Goal: Check status: Check status

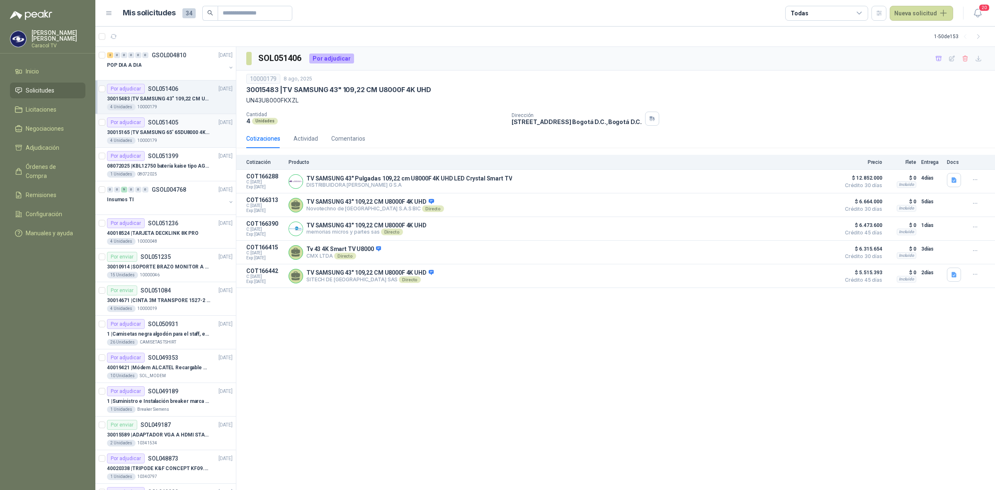
click at [186, 129] on p "30015165 | TV SAMSUNG 65' 65DU8000 4K UHD LED" at bounding box center [158, 133] width 103 height 8
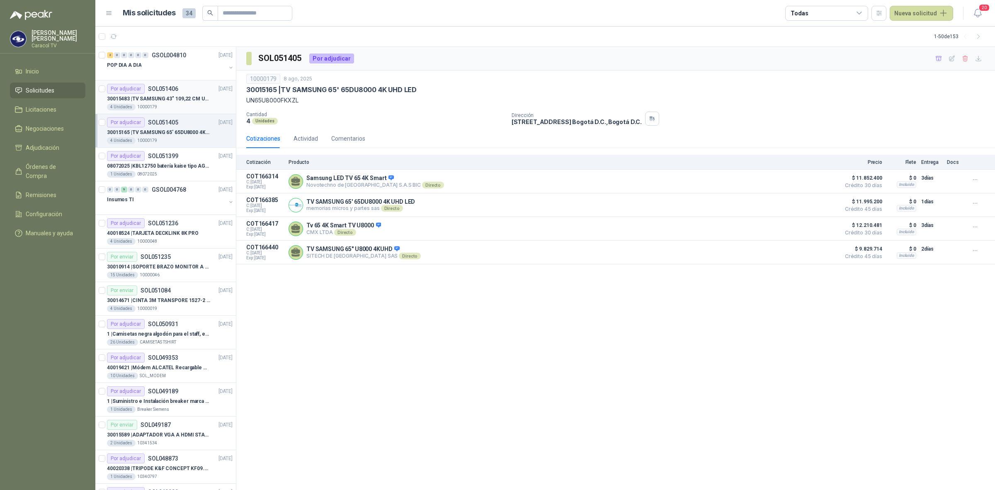
click at [175, 102] on p "30015483 | TV SAMSUNG 43" 109,22 CM U8000F 4K UHD" at bounding box center [158, 99] width 103 height 8
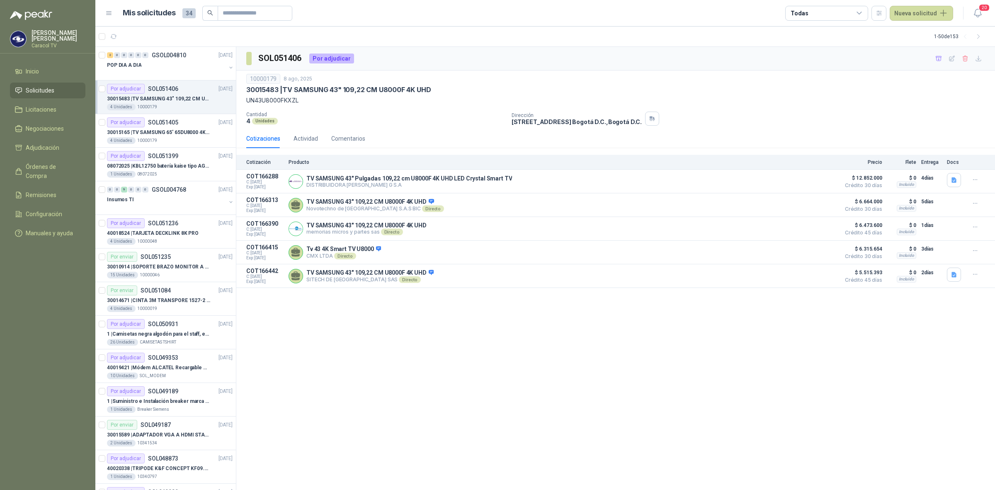
click at [175, 94] on div "30015483 | TV SAMSUNG 43" 109,22 CM U8000F 4K UHD" at bounding box center [170, 99] width 126 height 10
click at [173, 123] on p "SOL051405" at bounding box center [163, 122] width 30 height 6
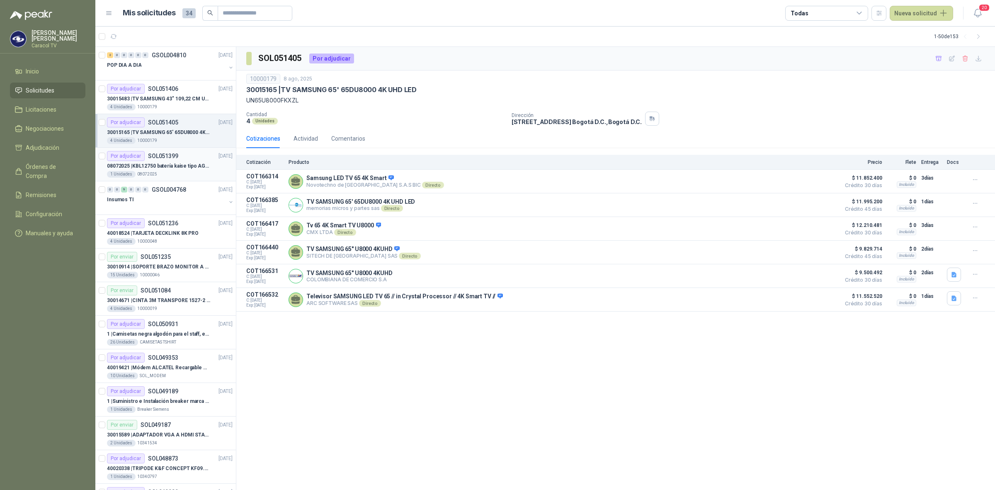
click at [186, 162] on p "08072025 | KBL12750 batería kaise tipo AGM: 12V 75Ah" at bounding box center [158, 166] width 103 height 8
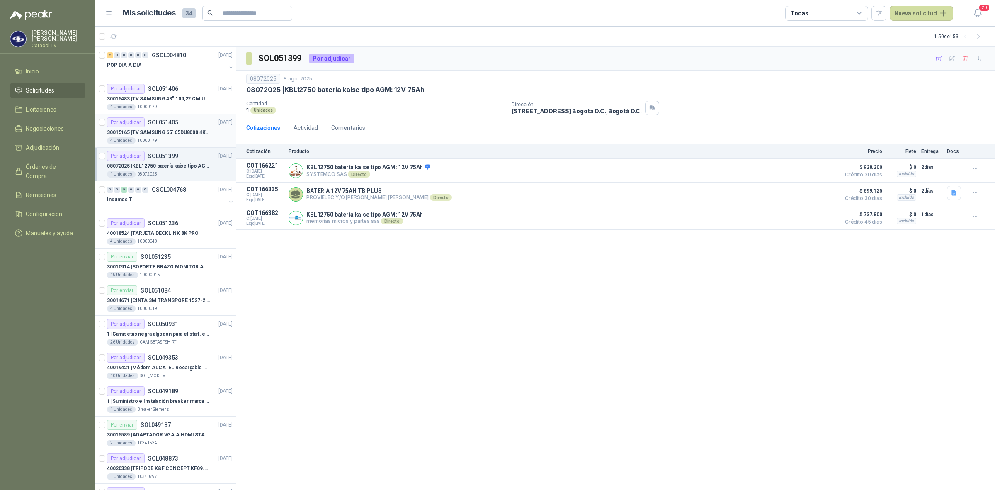
click at [172, 129] on p "30015165 | TV SAMSUNG 65' 65DU8000 4K UHD LED" at bounding box center [158, 133] width 103 height 8
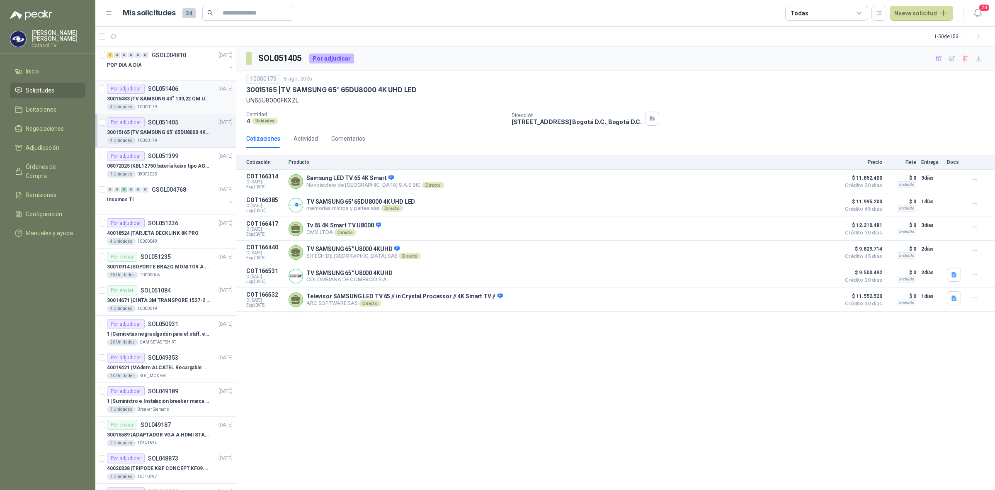
click at [175, 90] on p "SOL051406" at bounding box center [163, 89] width 30 height 6
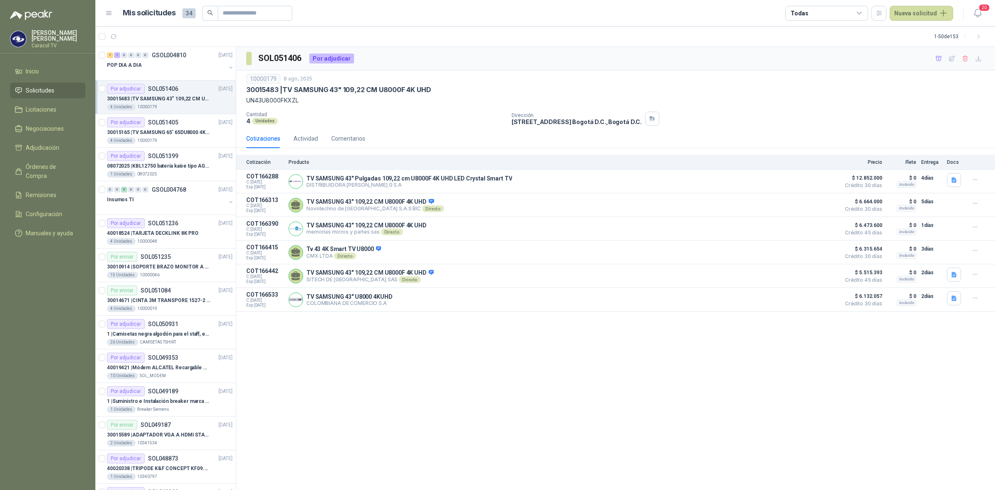
click at [170, 102] on p "30015483 | TV SAMSUNG 43" 109,22 CM U8000F 4K UHD" at bounding box center [158, 99] width 103 height 8
click at [179, 124] on div "Por adjudicar SOL051405 08/08/25" at bounding box center [170, 122] width 126 height 10
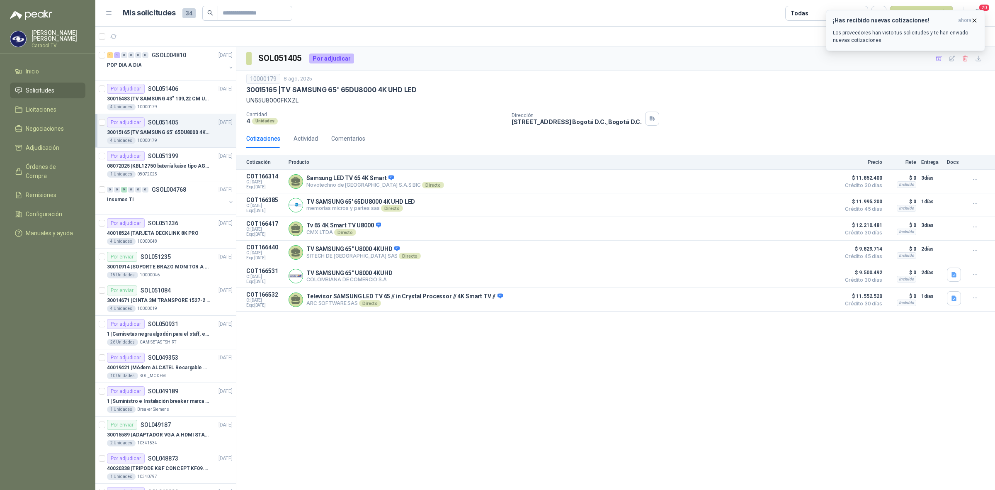
click at [875, 32] on p "Los proveedores han visto tus solicitudes y te han enviado nuevas cotizaciones." at bounding box center [905, 36] width 145 height 15
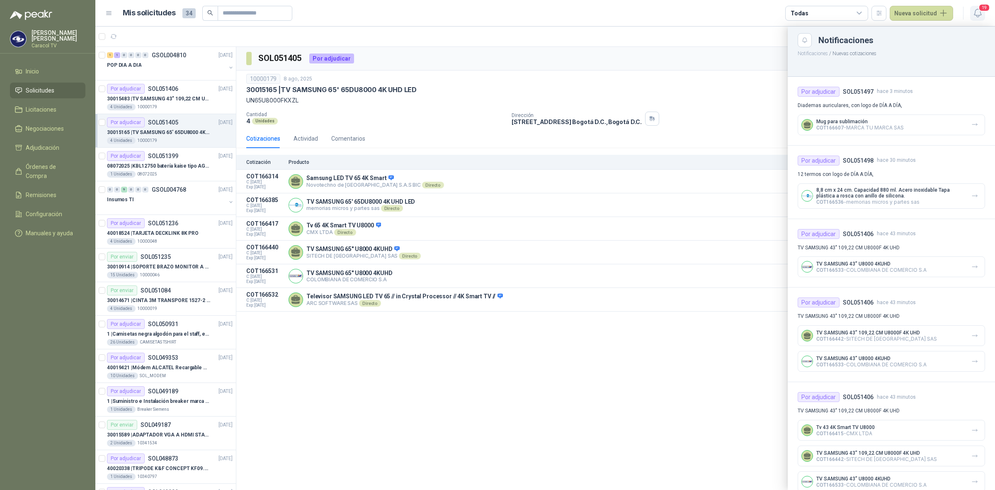
click at [975, 9] on icon "button" at bounding box center [977, 13] width 10 height 10
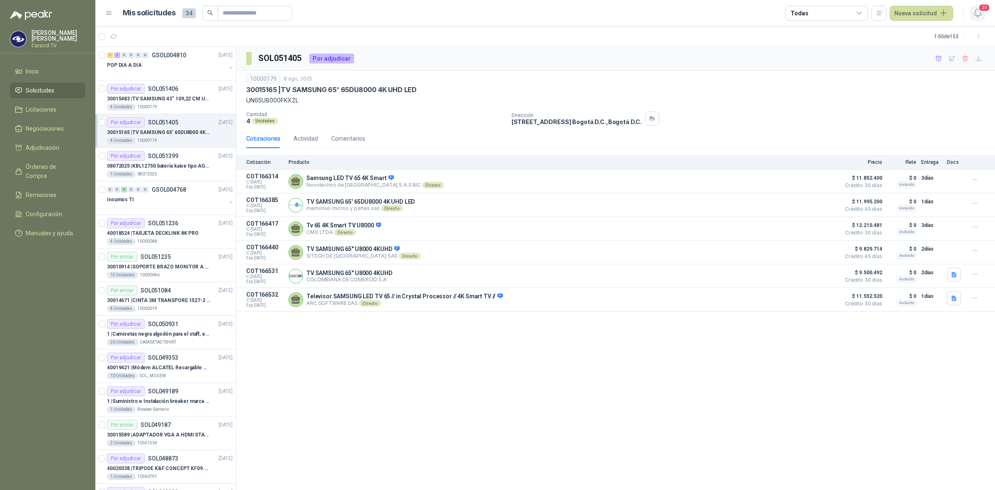
click at [981, 11] on span "20" at bounding box center [984, 8] width 12 height 8
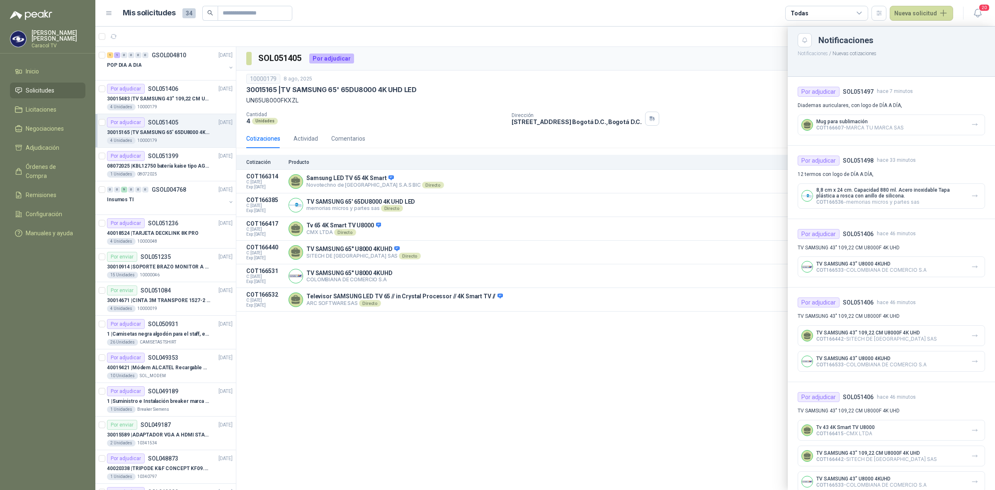
click at [395, 441] on div at bounding box center [545, 258] width 900 height 463
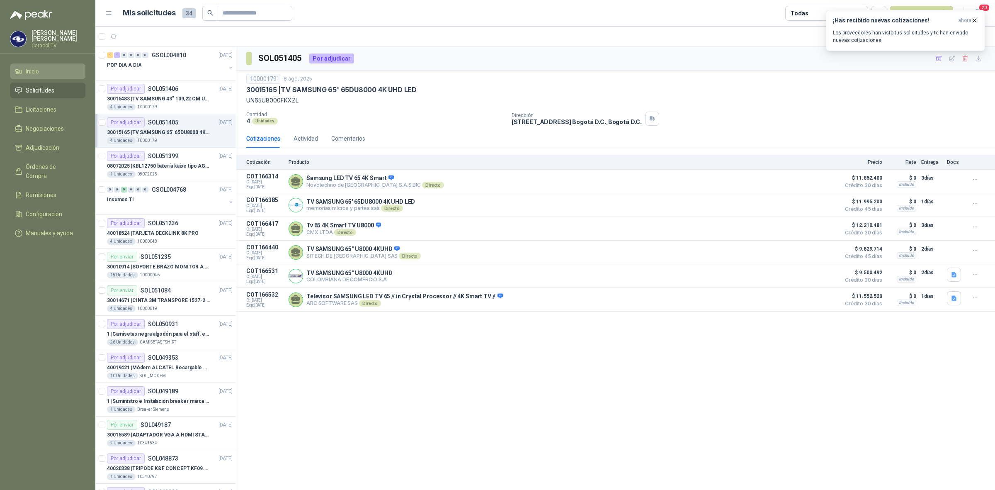
click at [40, 67] on li "Inicio" at bounding box center [47, 71] width 65 height 9
